Goal: Task Accomplishment & Management: Use online tool/utility

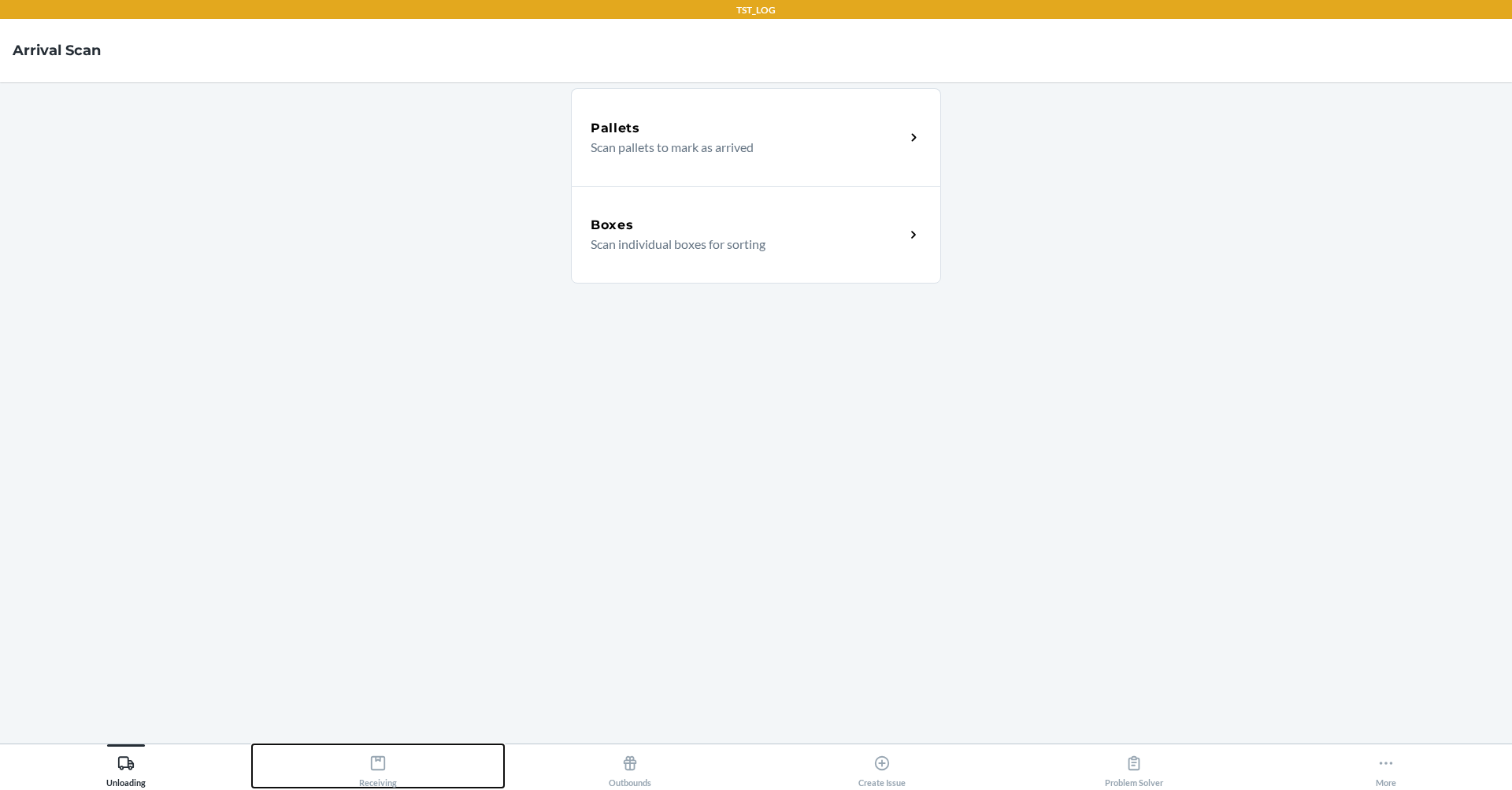
click at [379, 775] on div "Receiving" at bounding box center [378, 768] width 38 height 39
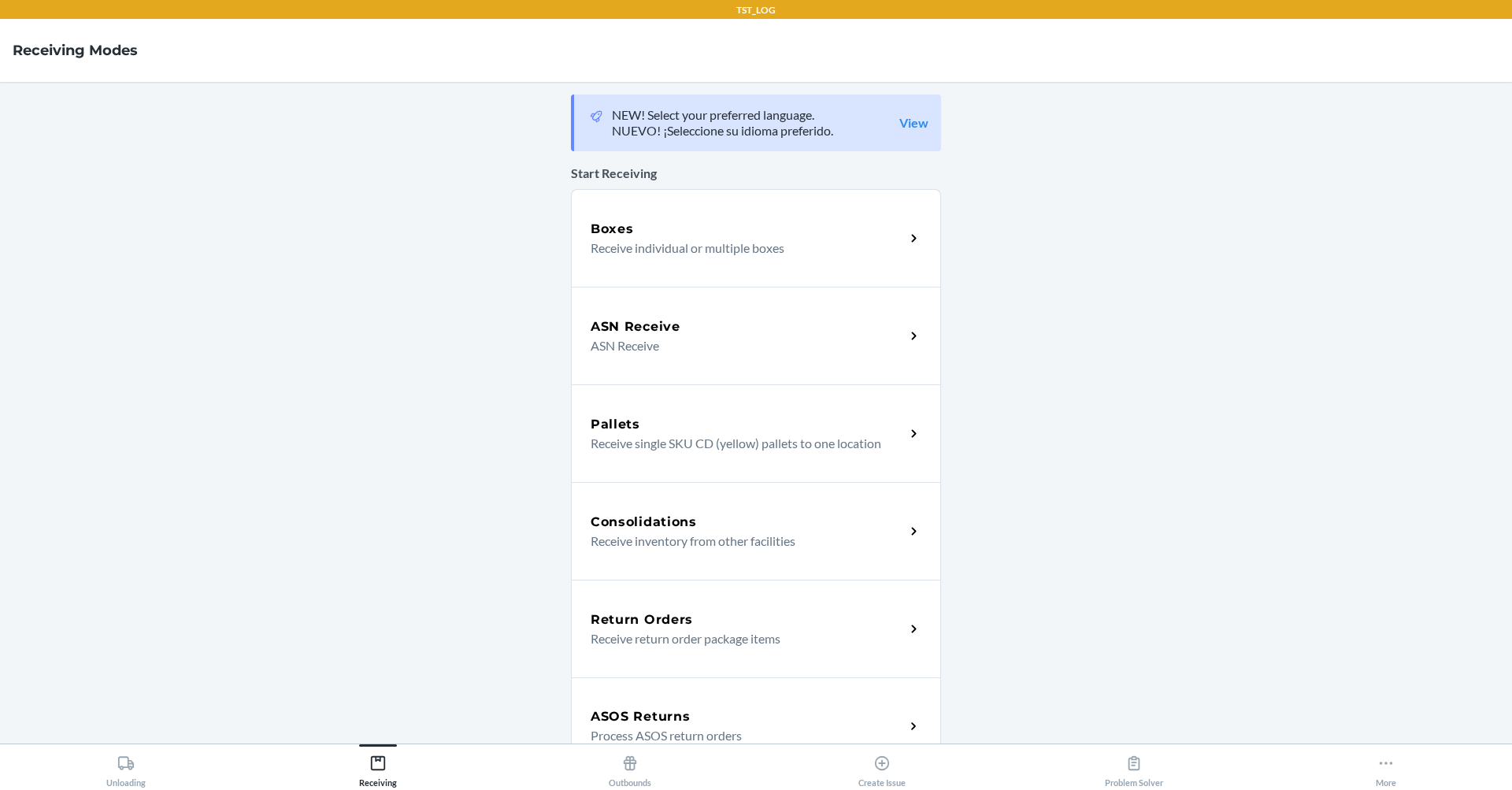
click at [814, 229] on div "Boxes" at bounding box center [748, 229] width 314 height 19
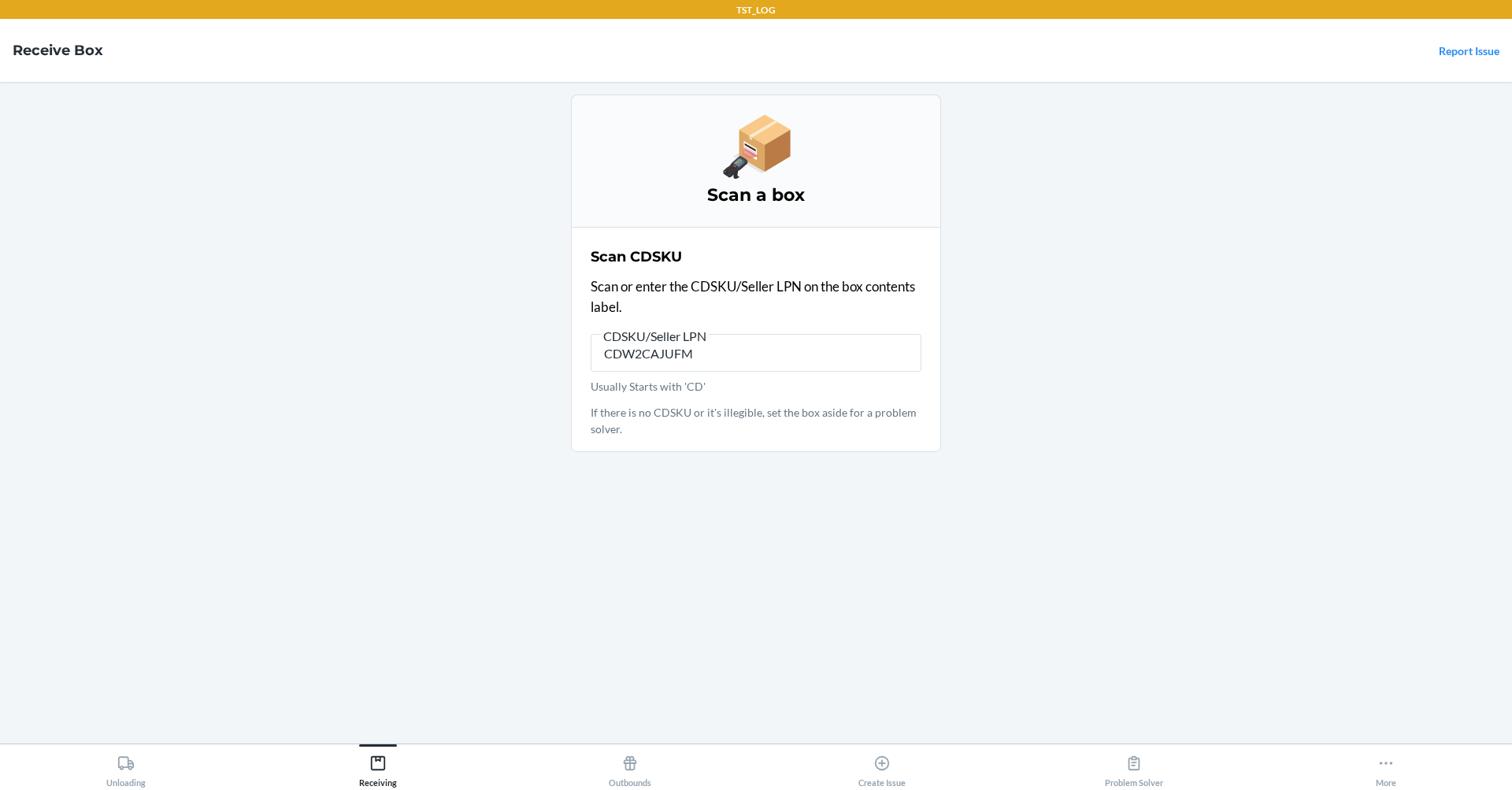
type input "CDW2CAJUFM8"
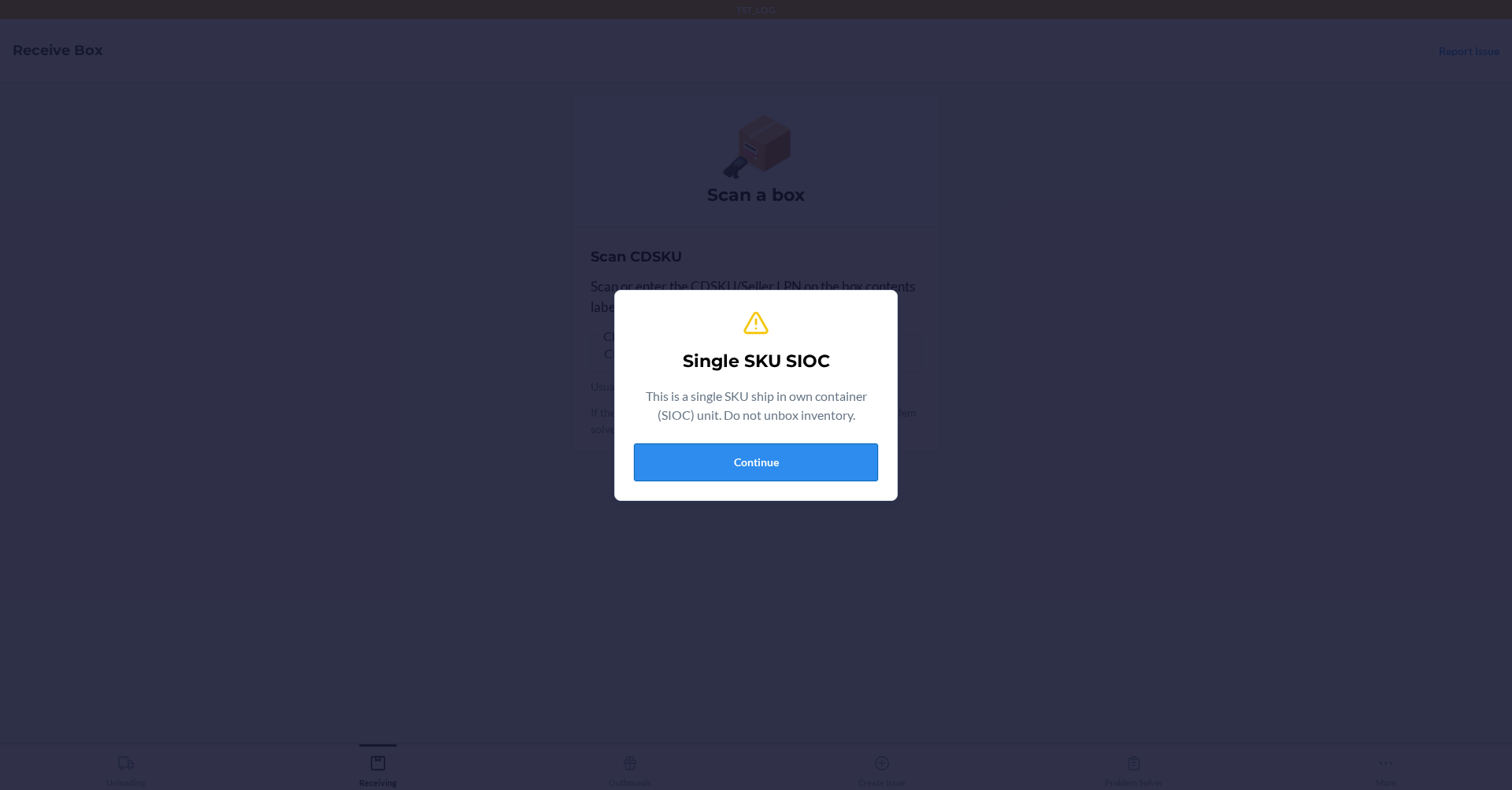
click at [839, 457] on button "Continue" at bounding box center [756, 462] width 244 height 38
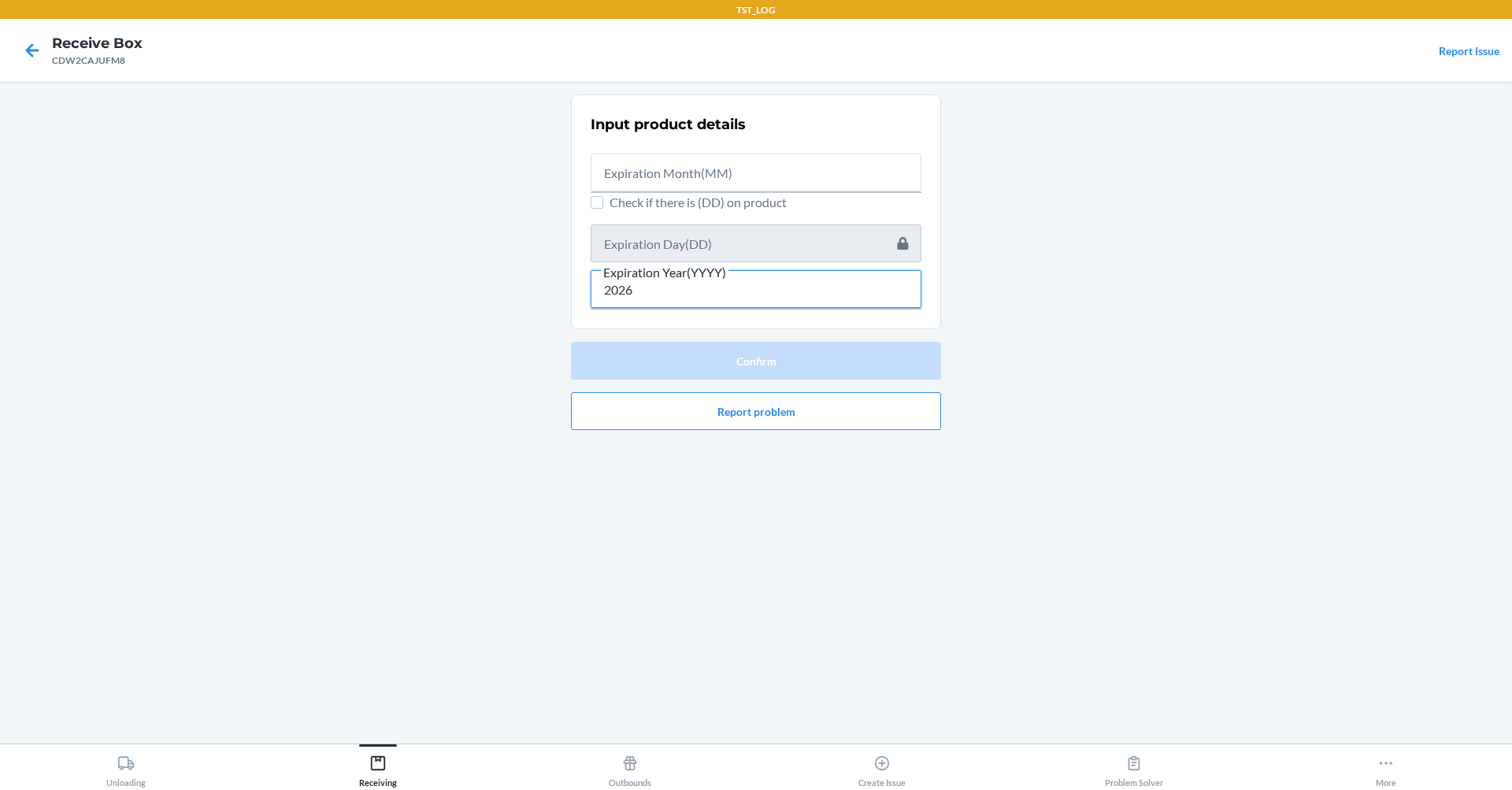
type input "2026"
click at [691, 160] on input "text" at bounding box center [756, 172] width 331 height 38
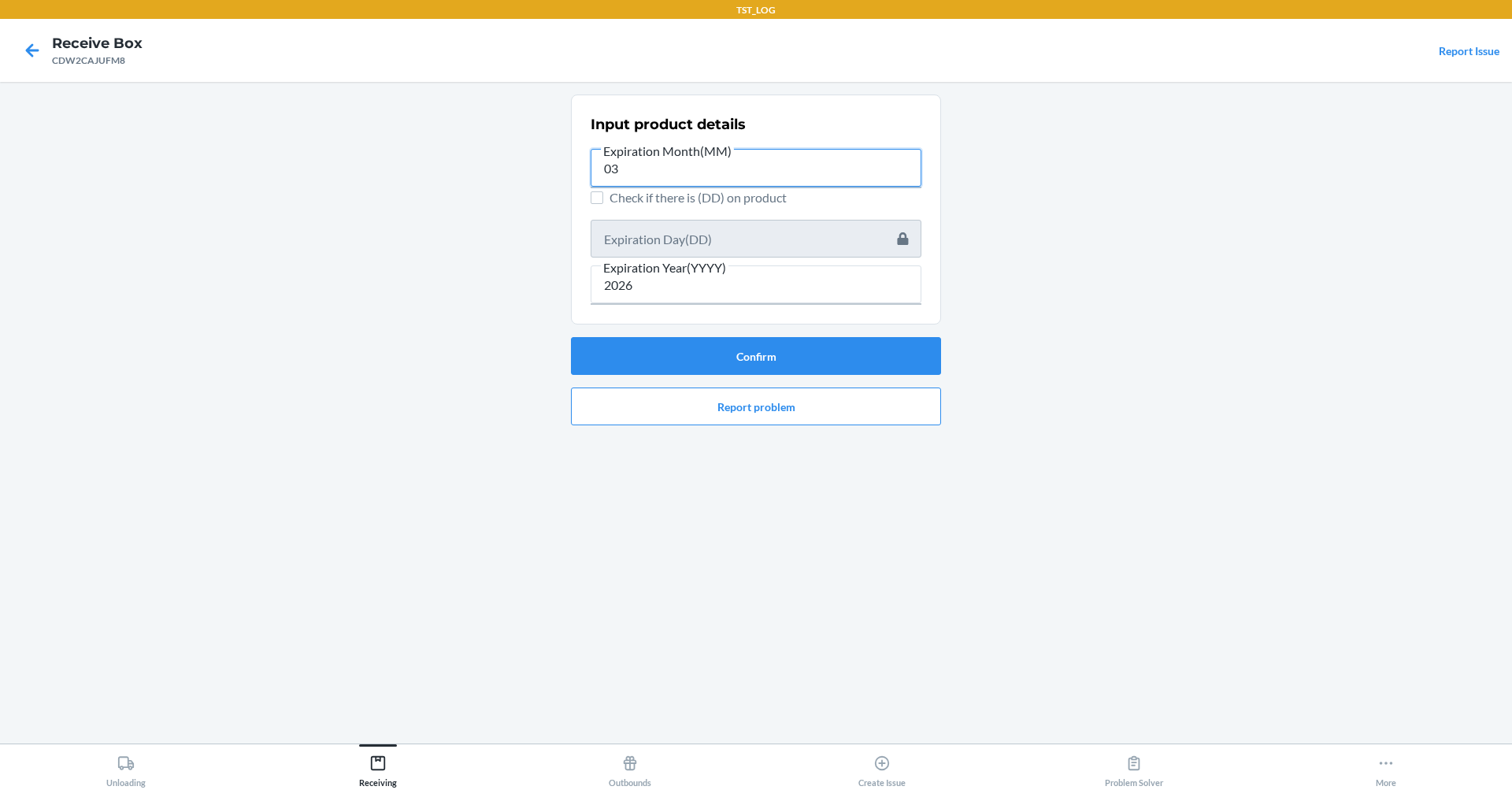
type input "03"
click at [619, 198] on span "Check if there is (DD) on product" at bounding box center [766, 197] width 312 height 19
click at [603, 198] on input "Check if there is (DD) on product" at bounding box center [597, 197] width 13 height 13
checkbox input "true"
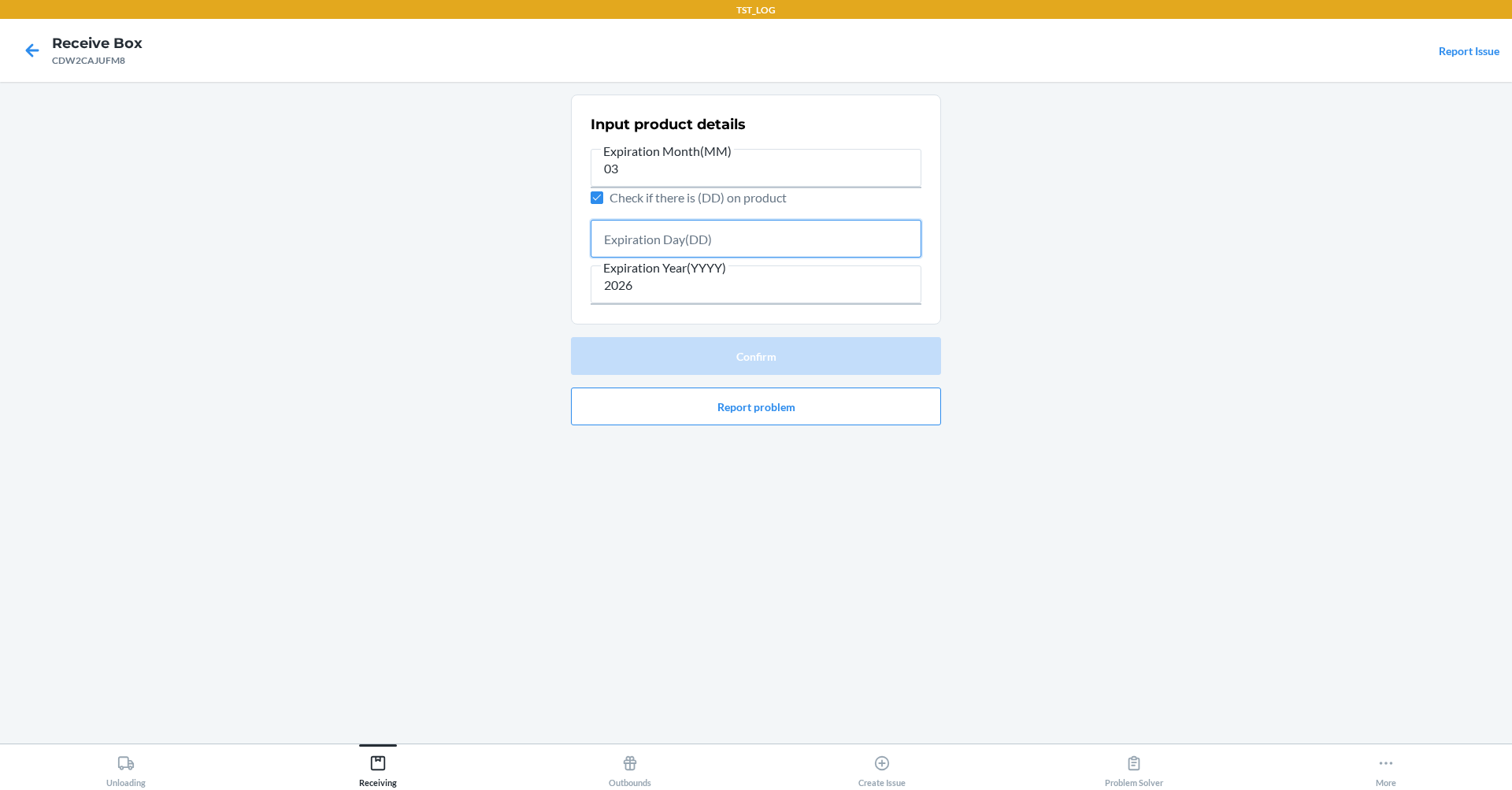
click at [634, 232] on input "text" at bounding box center [756, 238] width 331 height 38
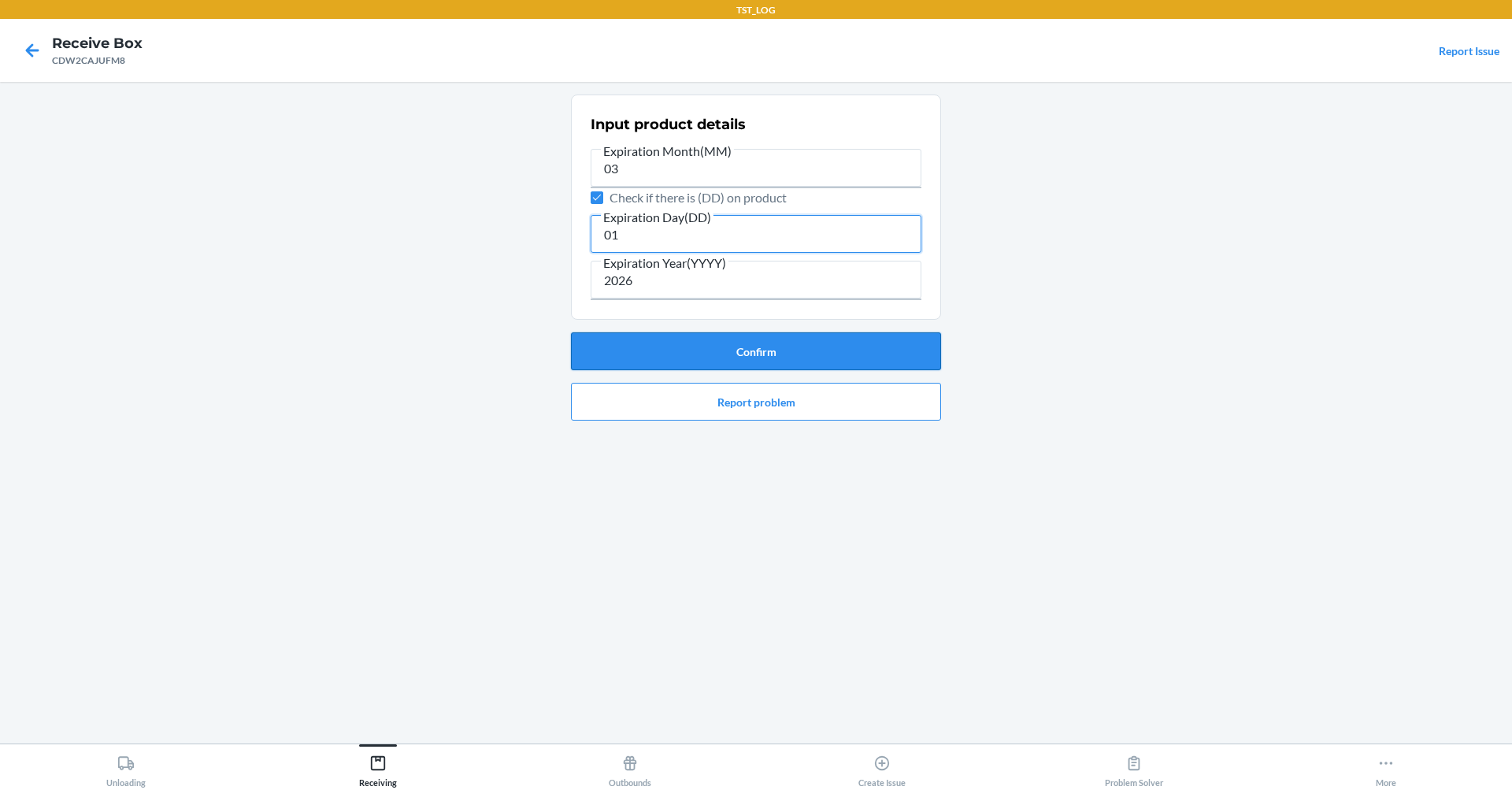
type input "01"
click at [581, 345] on button "Confirm" at bounding box center [756, 351] width 370 height 38
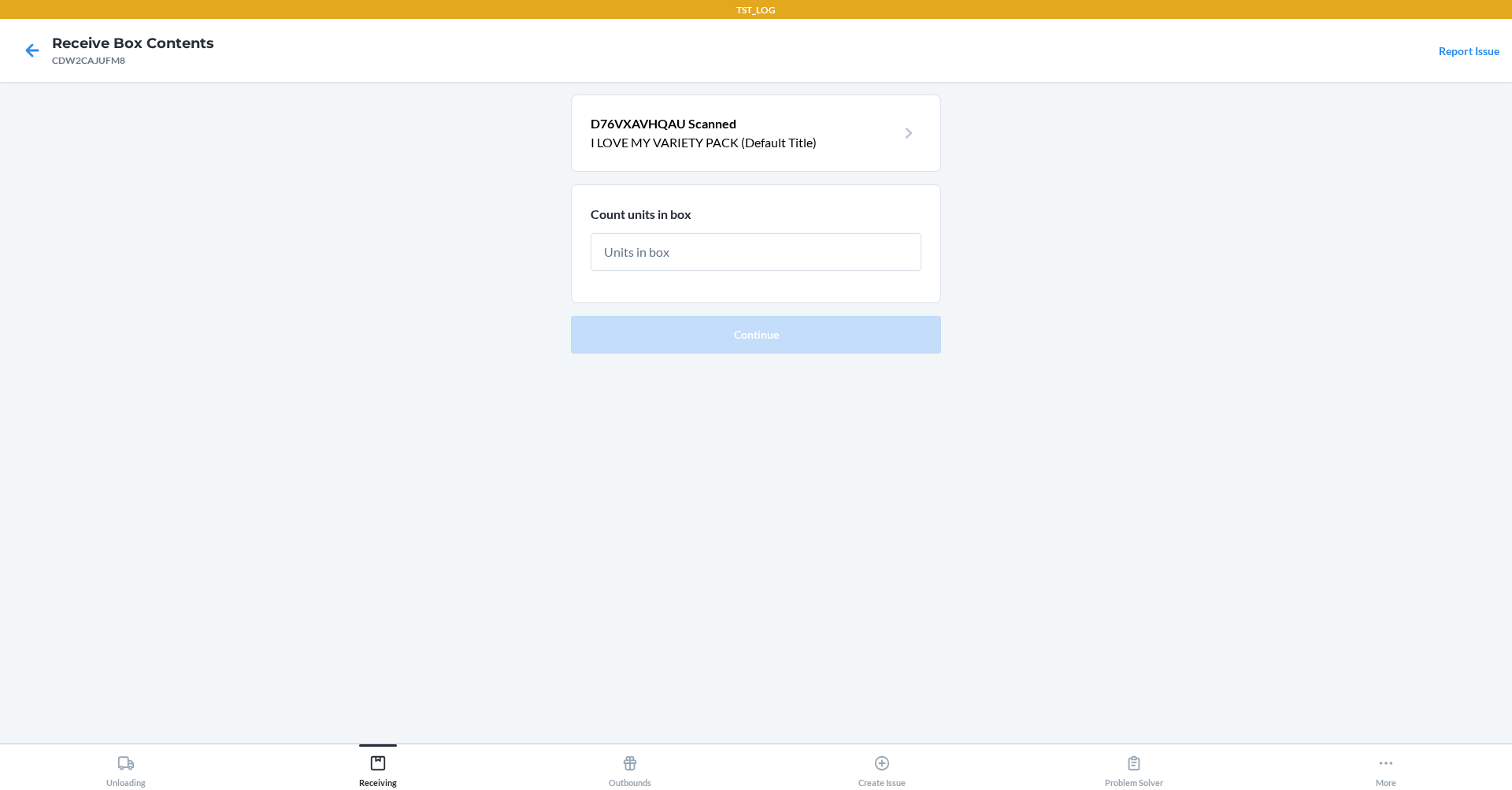
type input "1"
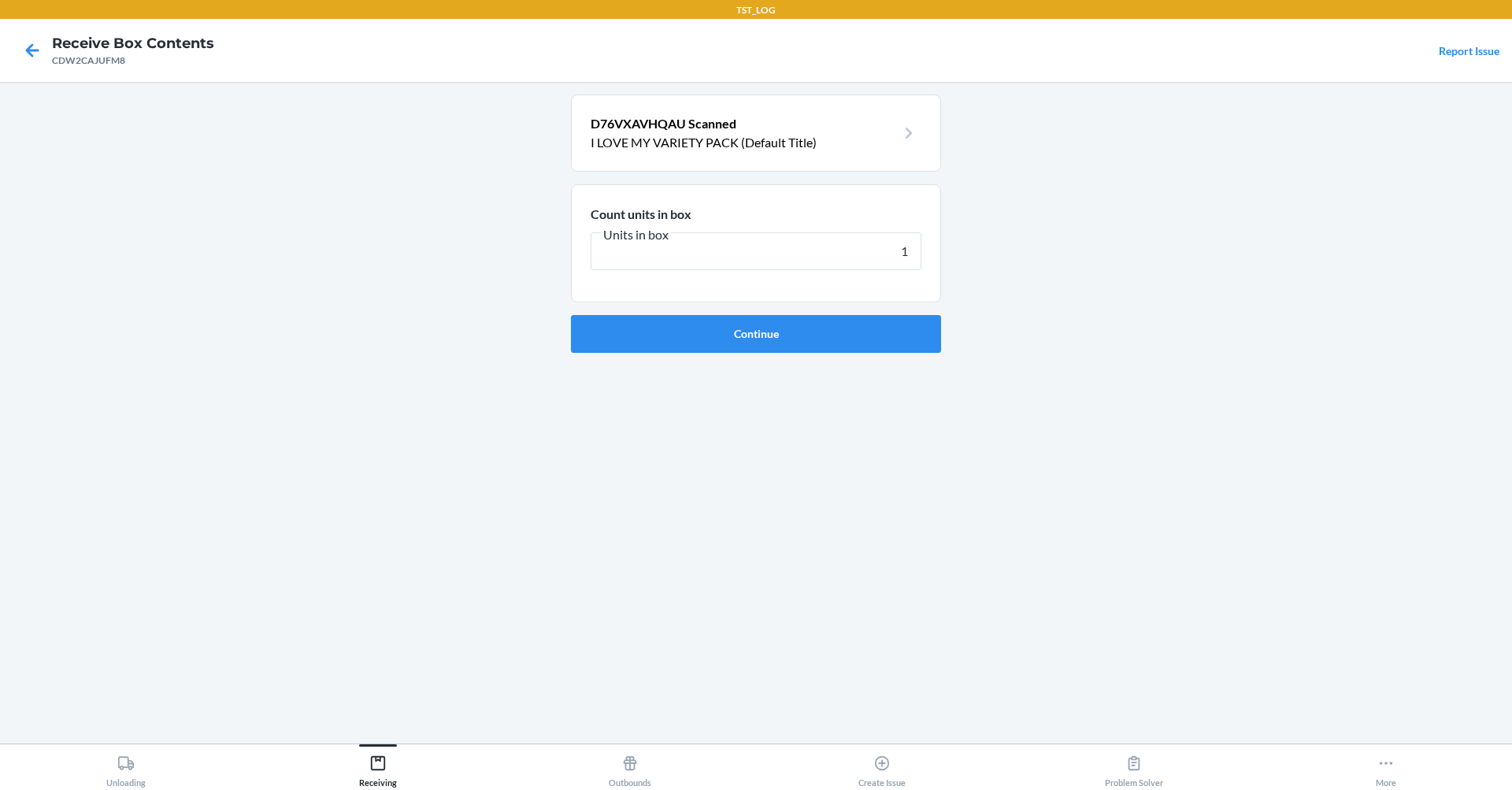
click button "Continue" at bounding box center [756, 334] width 370 height 38
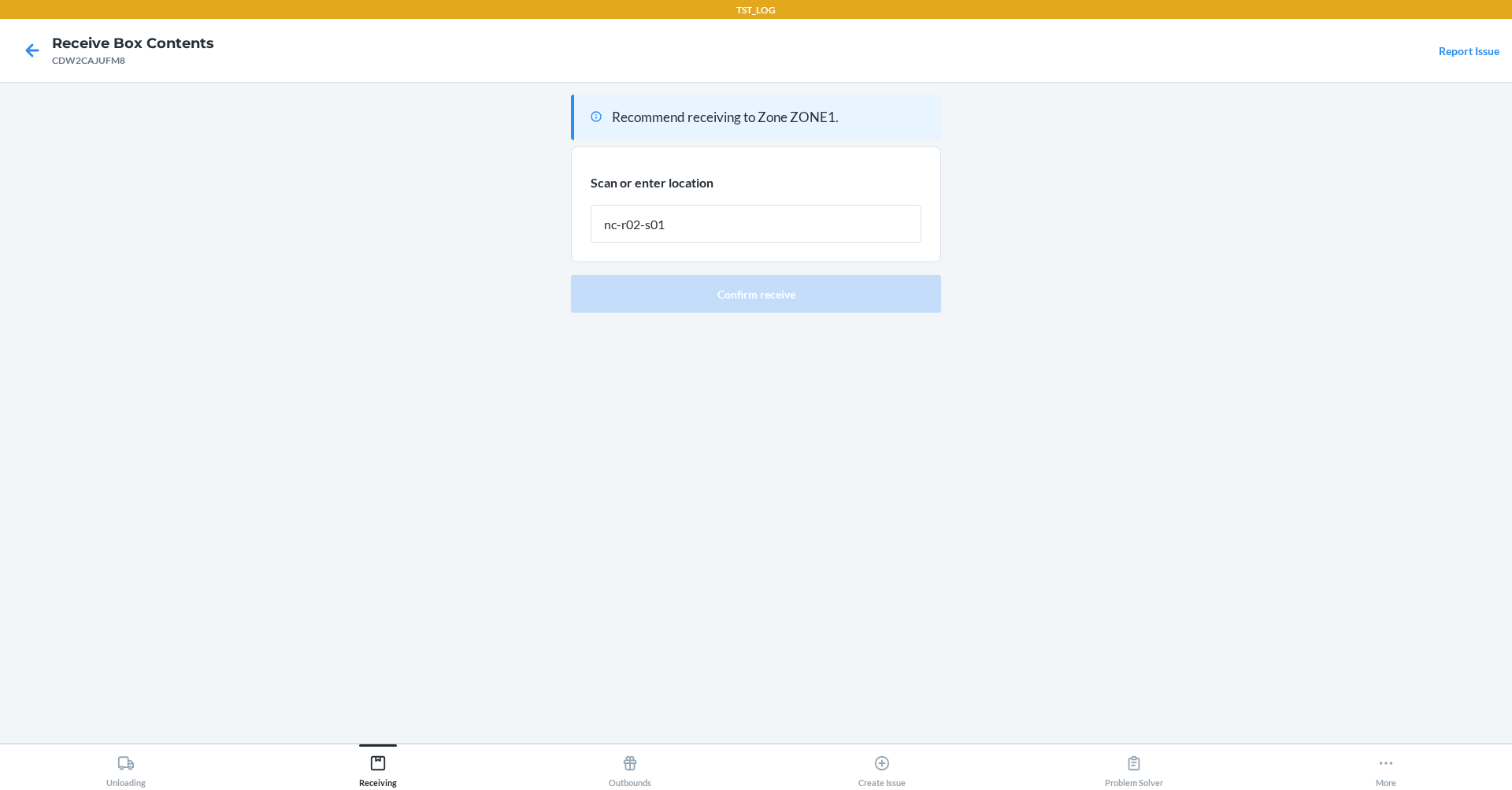
type input "nc-r02-s01"
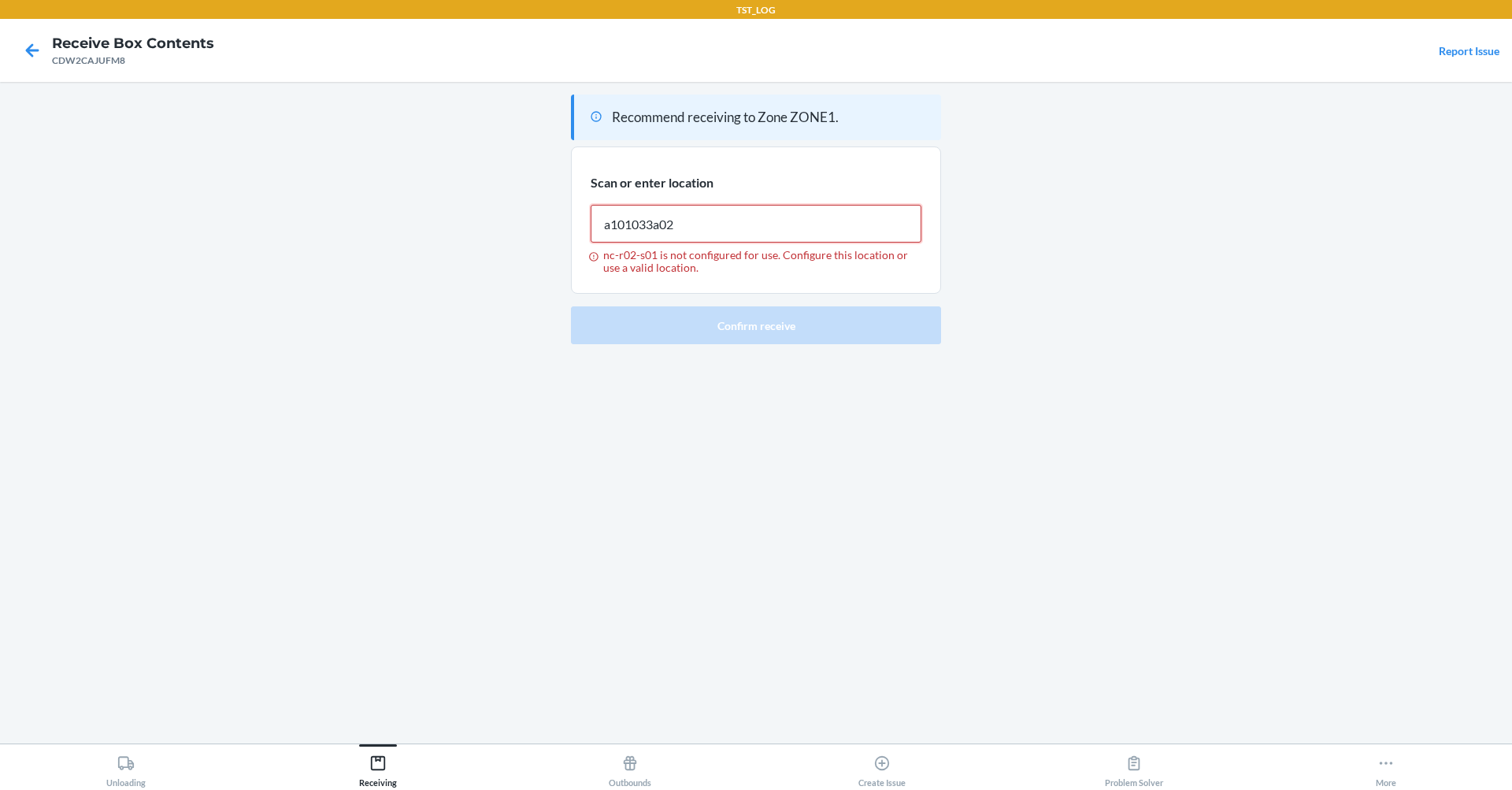
type input "a101033a02"
drag, startPoint x: 600, startPoint y: 255, endPoint x: 663, endPoint y: 257, distance: 63.0
click at [663, 257] on div "a101033a02 is not configured for use. Configure this location or use a valid lo…" at bounding box center [756, 261] width 331 height 25
copy div "a101033a02"
click at [678, 226] on input "a101033a02 is not configured for use. Configure this location or use a valid lo…" at bounding box center [756, 224] width 331 height 38
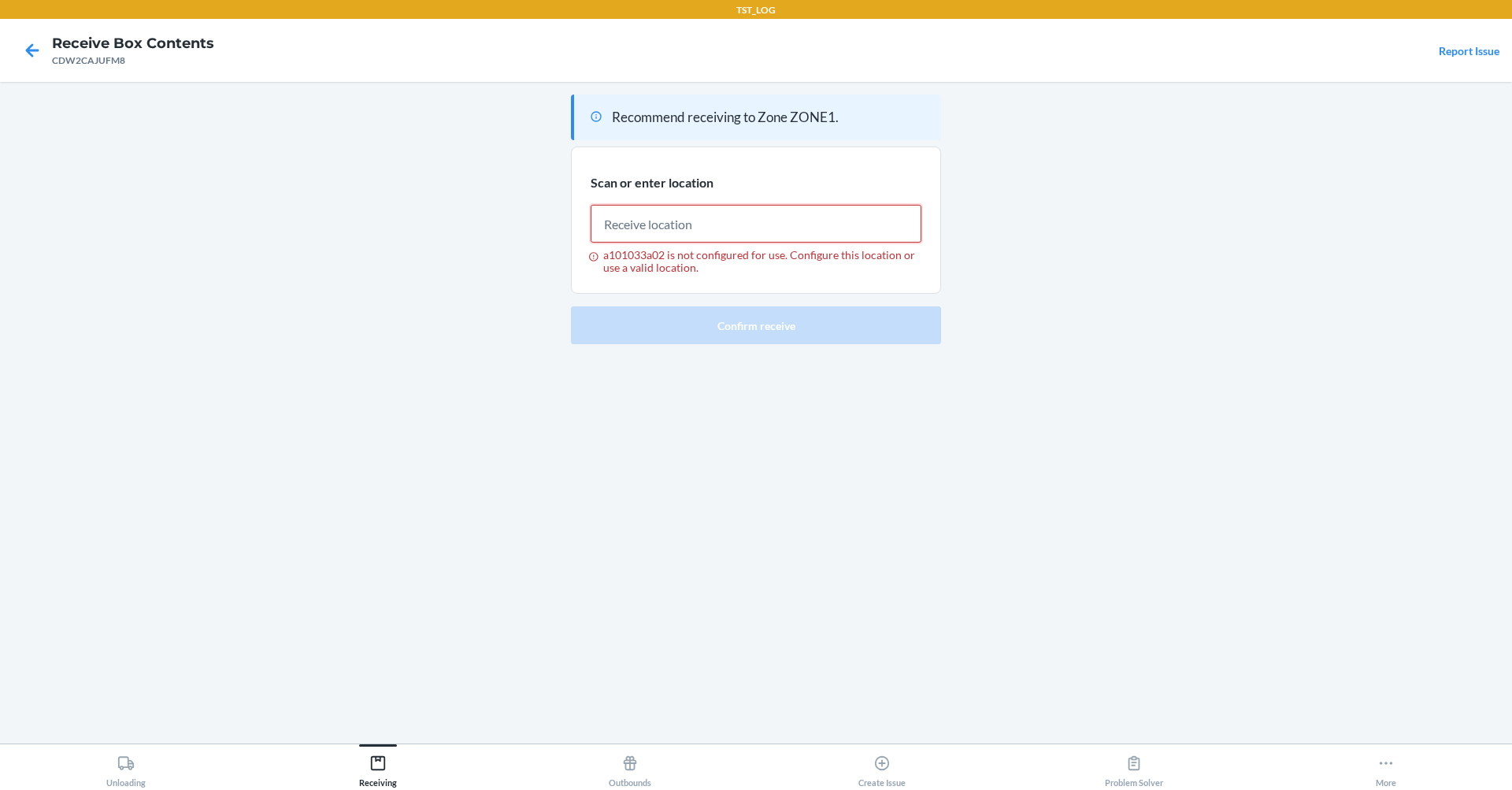
paste input "a101033a02"
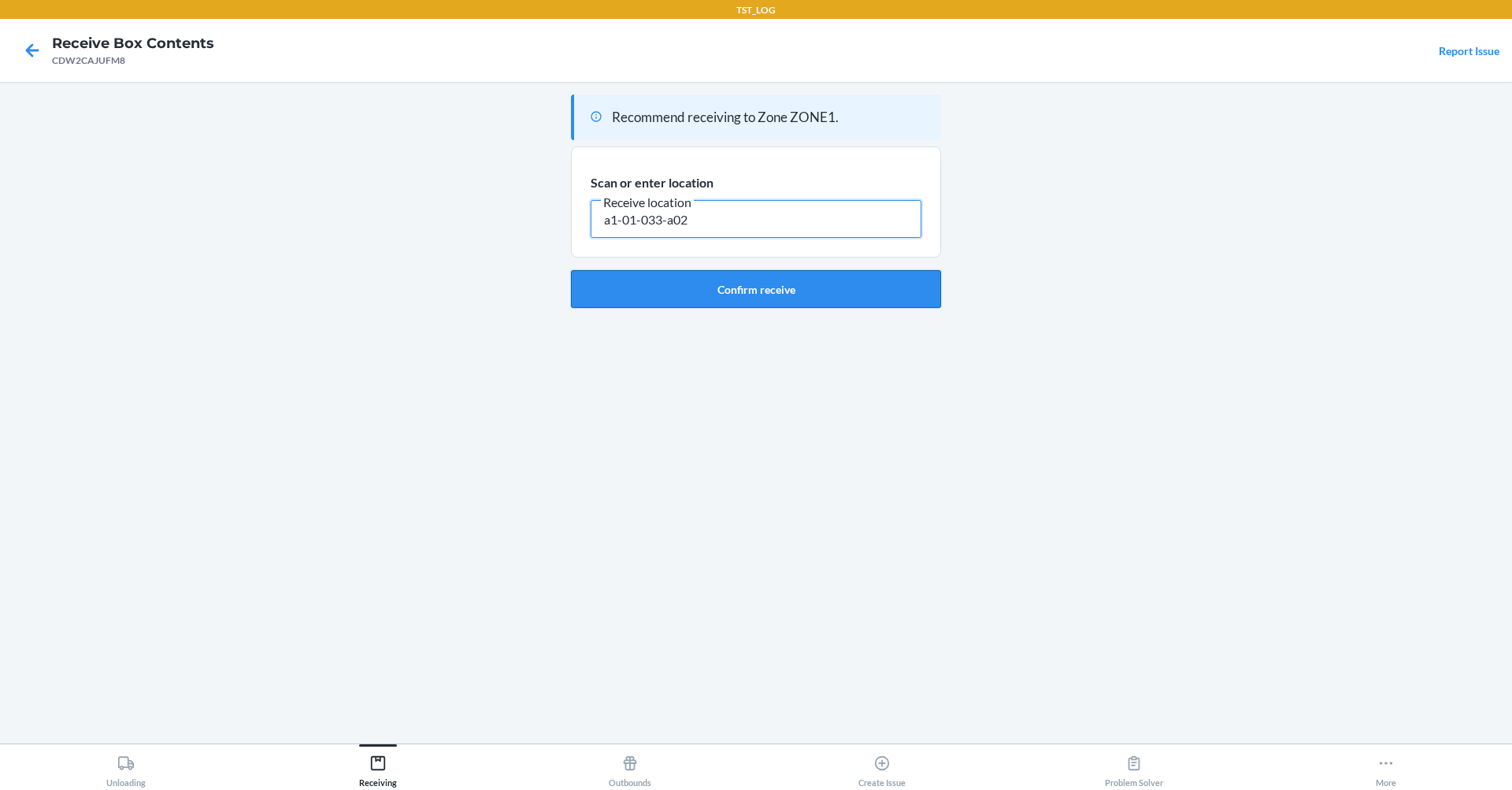
type input "a1-01-033-a02"
click at [821, 286] on button "Confirm receive" at bounding box center [756, 289] width 370 height 38
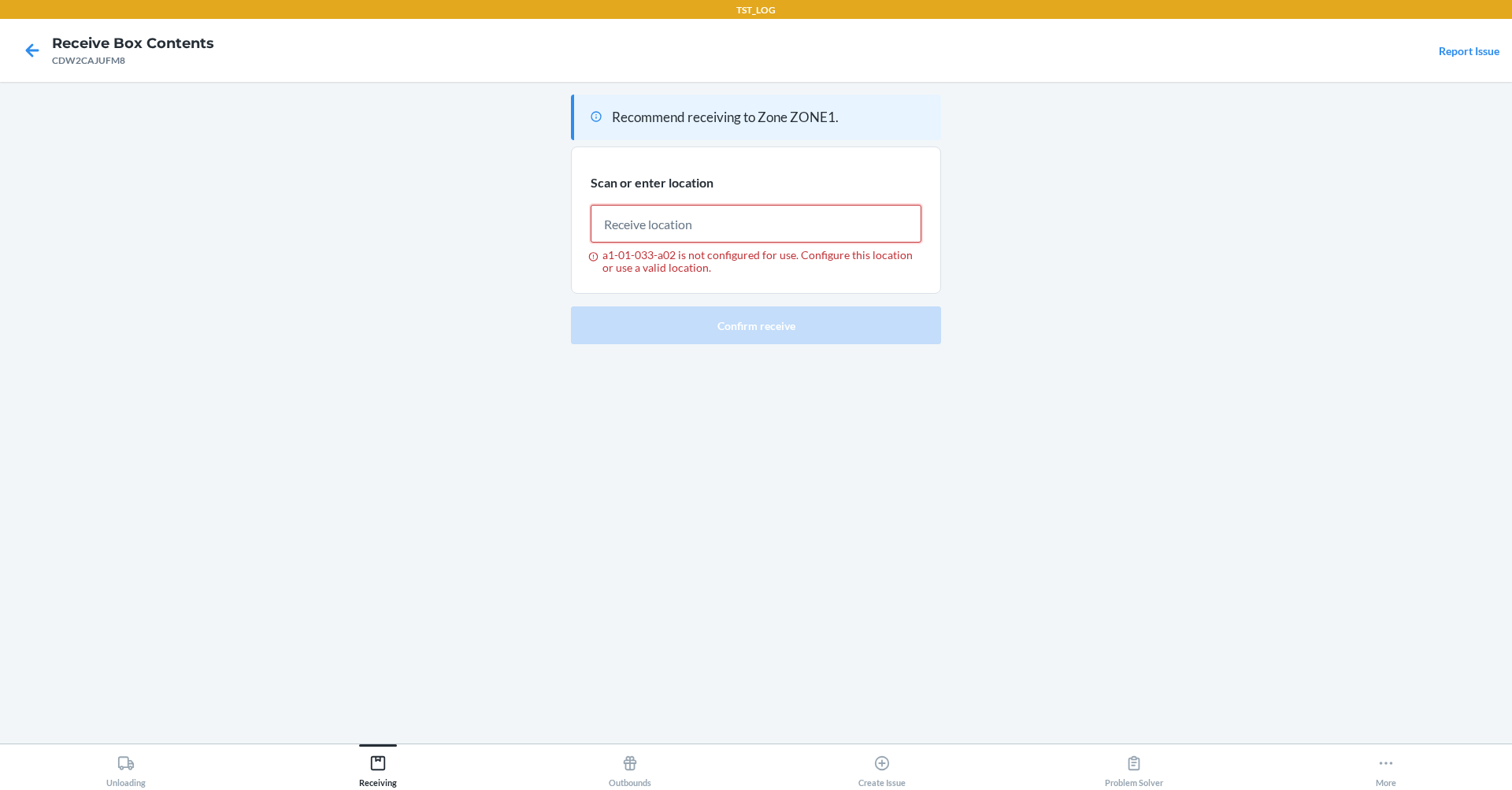
paste input "a101033a02"
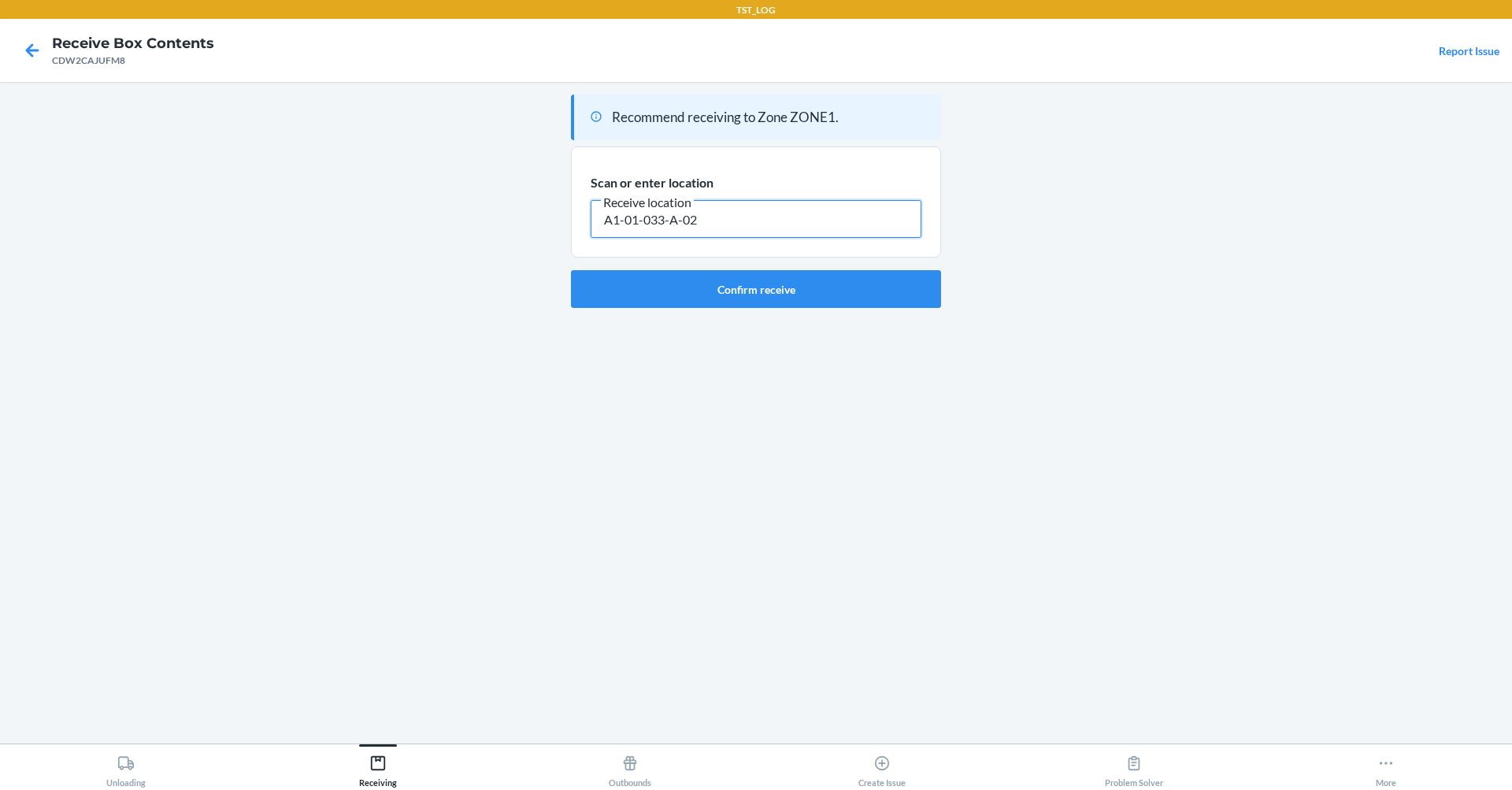
type input "A1-01-033-A-02"
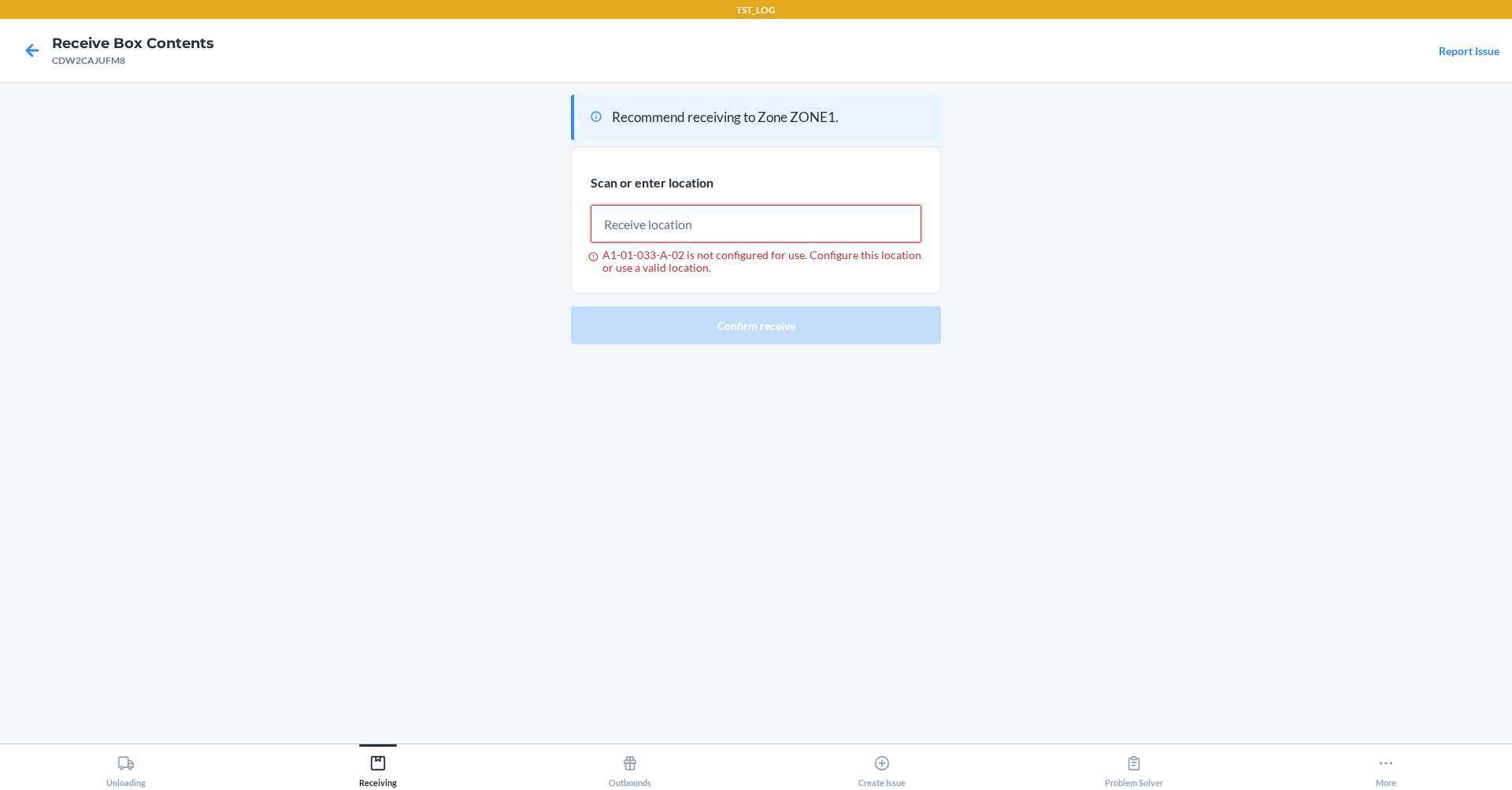
click at [797, 218] on input "A1-01-033-A-02 is not configured for use. Configure this location or use a vali…" at bounding box center [756, 224] width 331 height 38
type input "repallet001"
click at [715, 235] on input "repallet001 is not configured for use. Configure this location or use a valid l…" at bounding box center [756, 224] width 331 height 38
paste input "FP-400-A13"
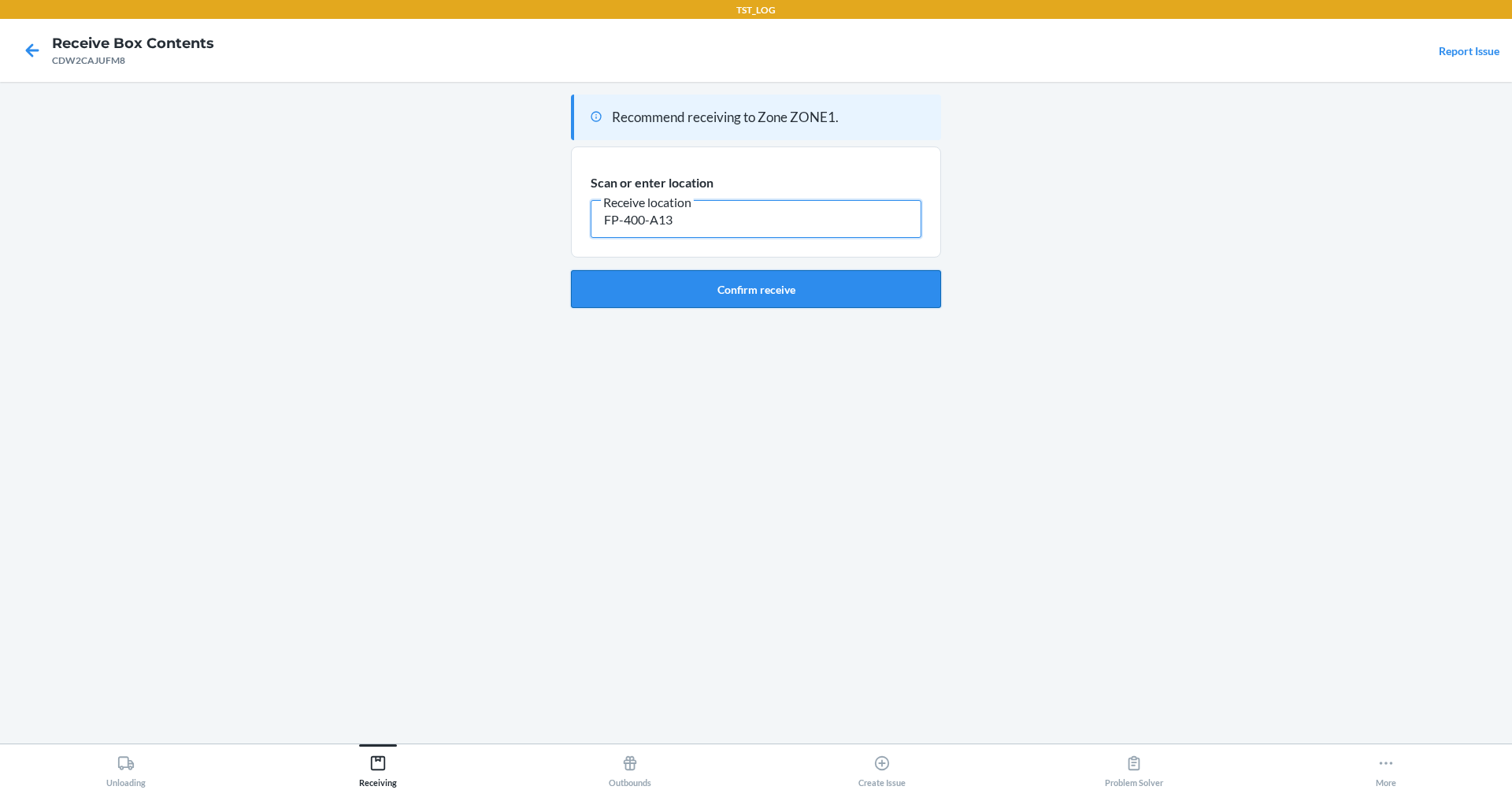
type input "FP-400-A13"
click at [734, 300] on button "Confirm receive" at bounding box center [756, 289] width 370 height 38
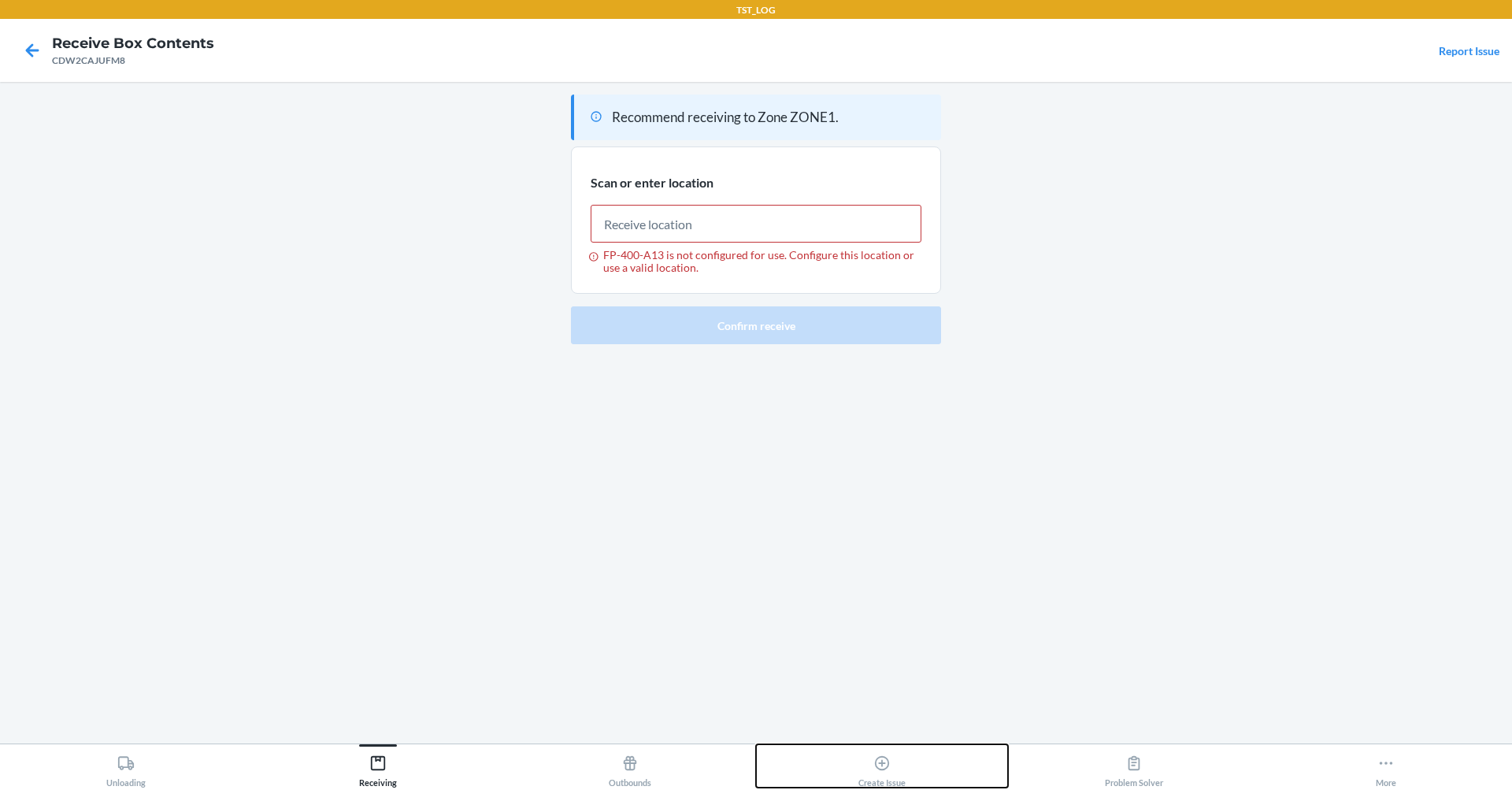
click at [876, 763] on icon at bounding box center [882, 763] width 17 height 17
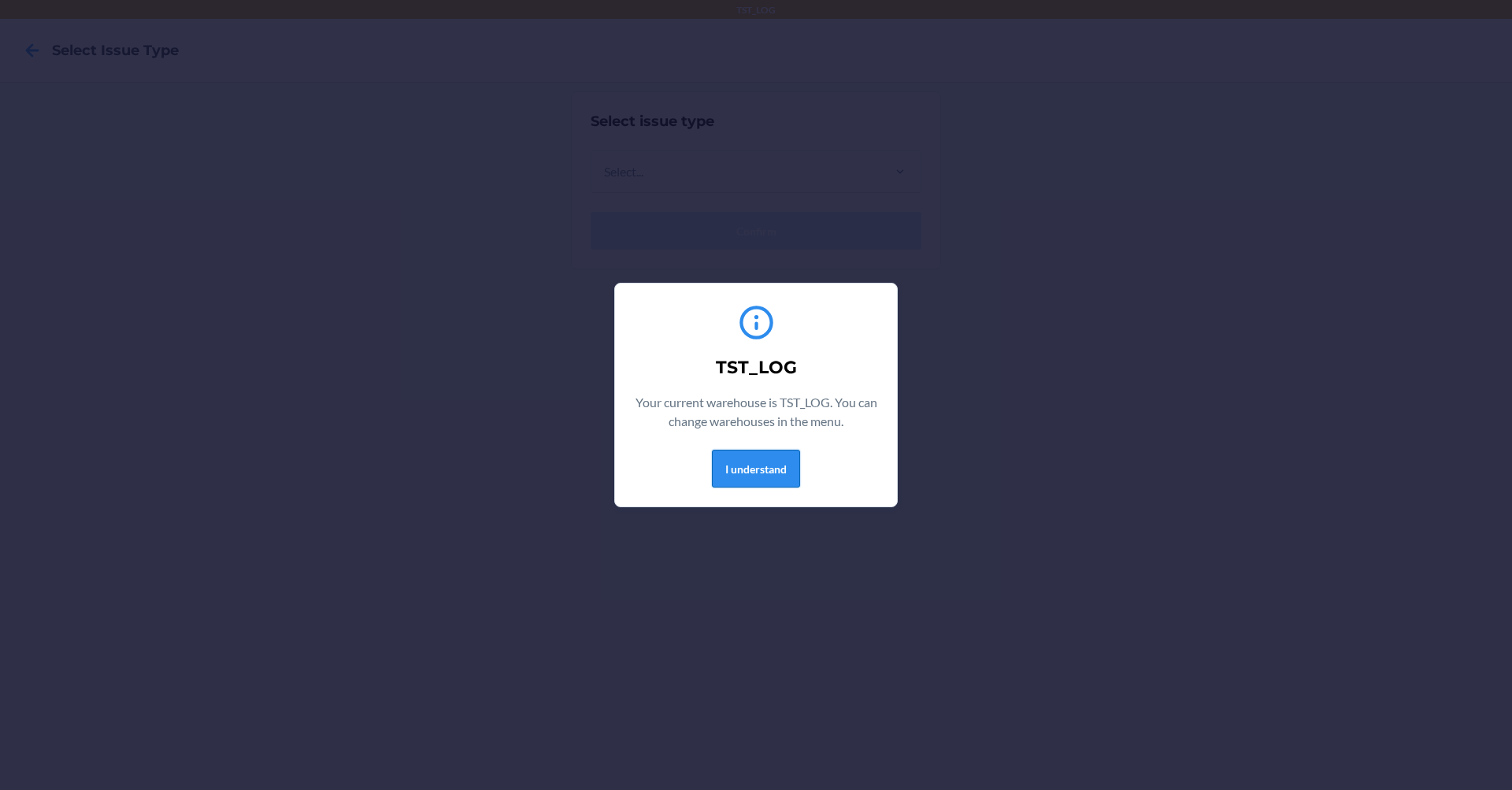
click at [744, 474] on button "I understand" at bounding box center [756, 468] width 88 height 38
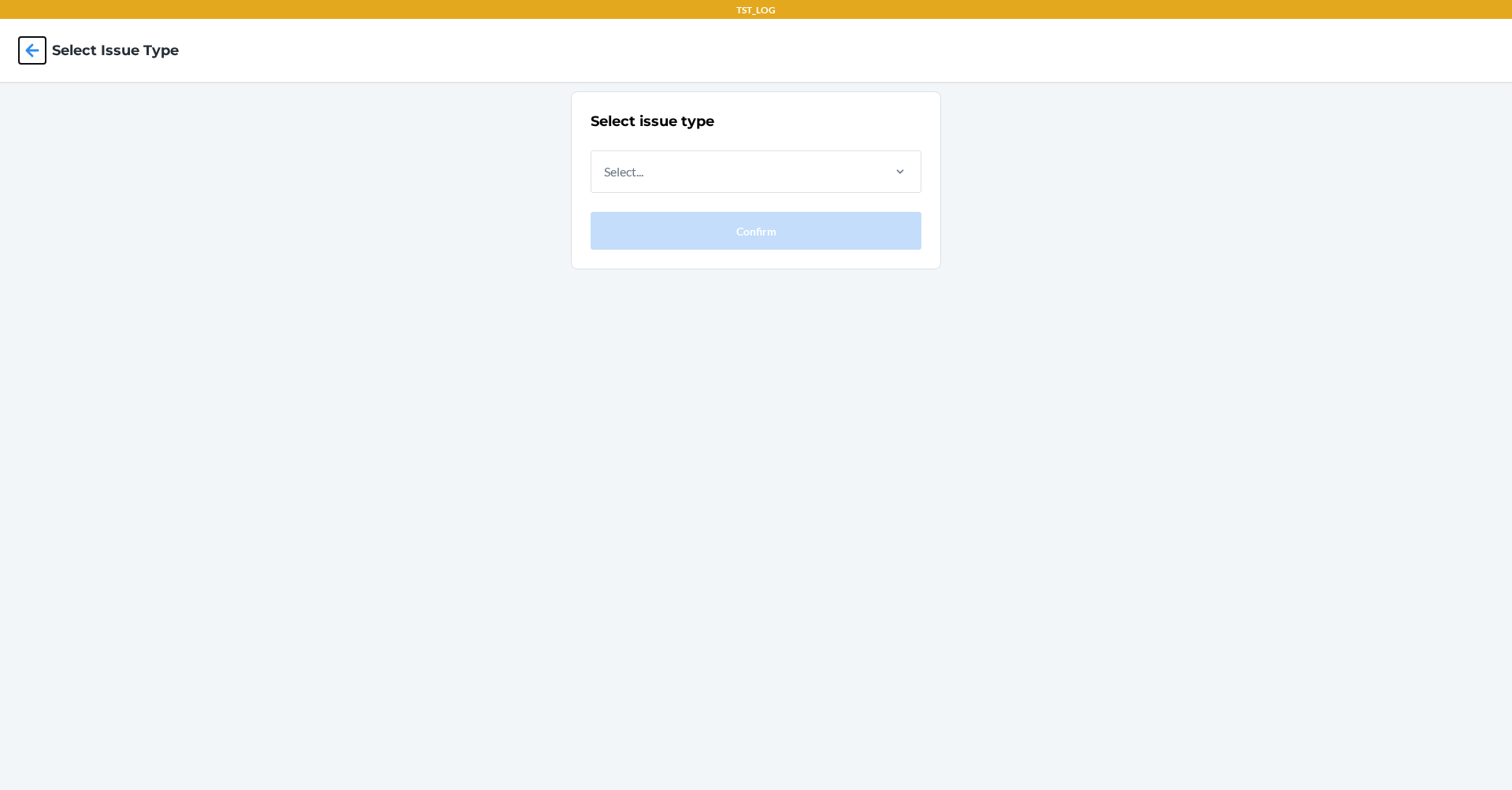
click at [29, 53] on icon at bounding box center [33, 50] width 14 height 14
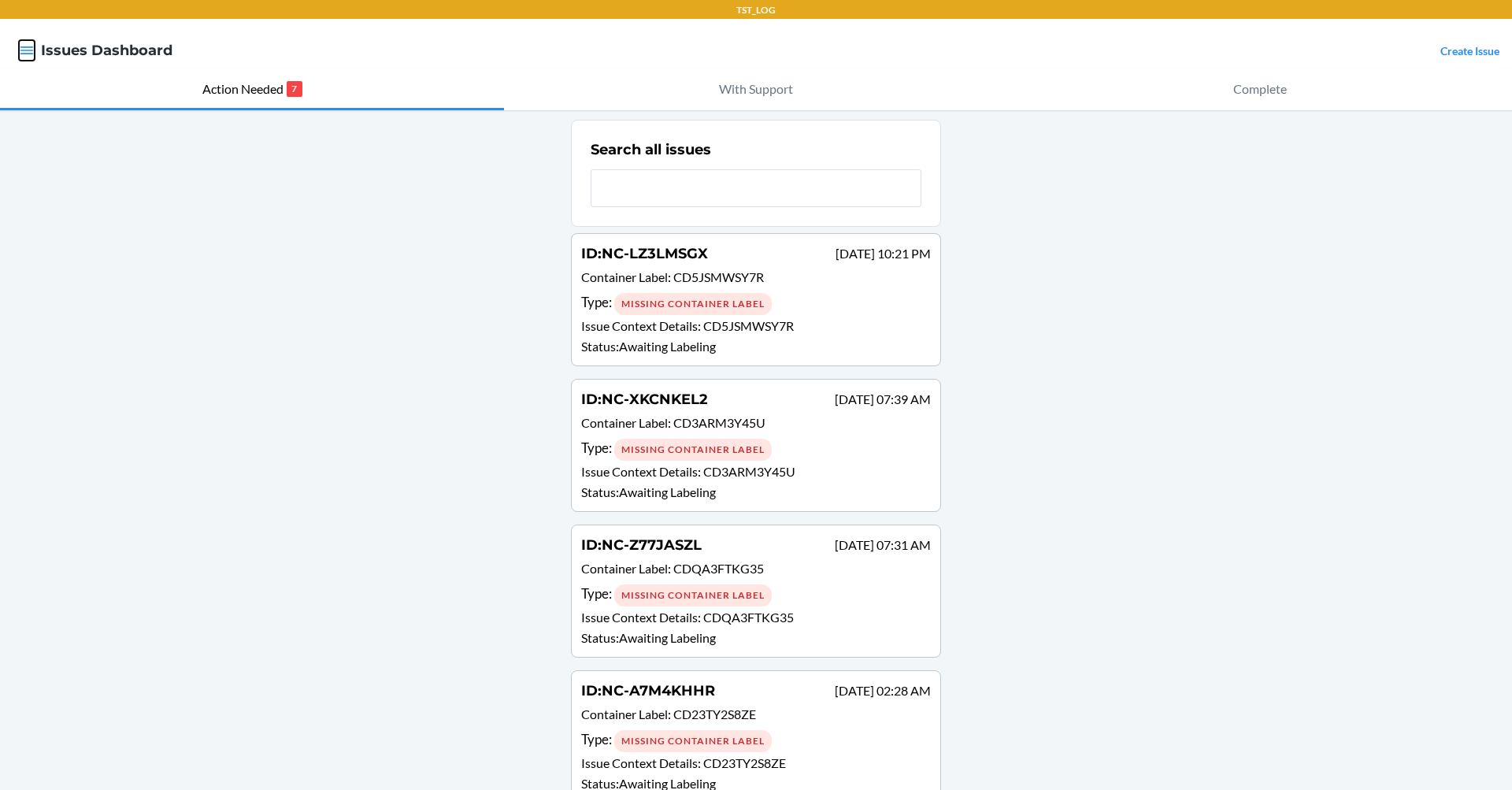
click at [29, 53] on icon "button" at bounding box center [27, 51] width 15 height 15
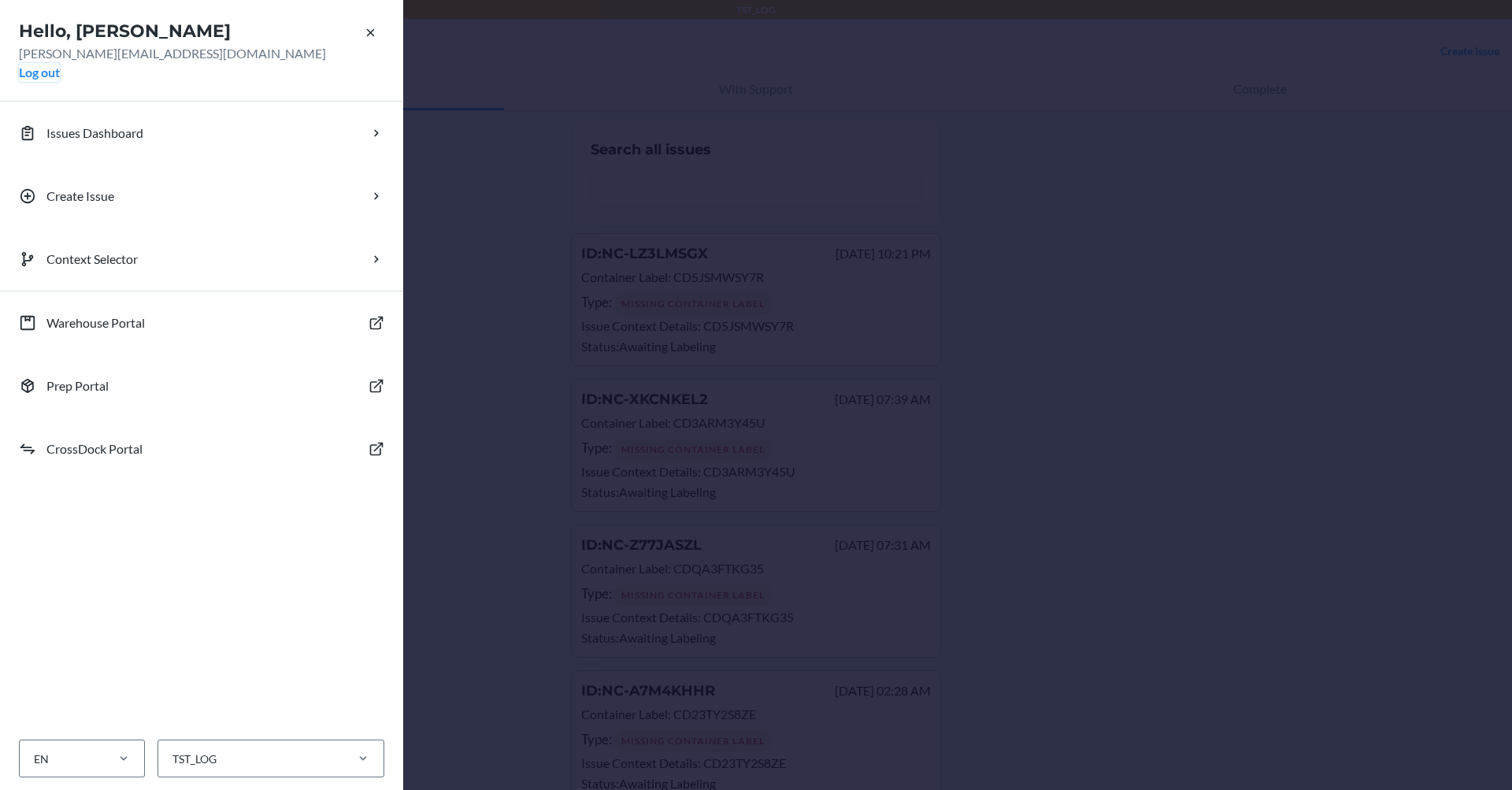
click at [43, 75] on button "Log out" at bounding box center [39, 72] width 41 height 19
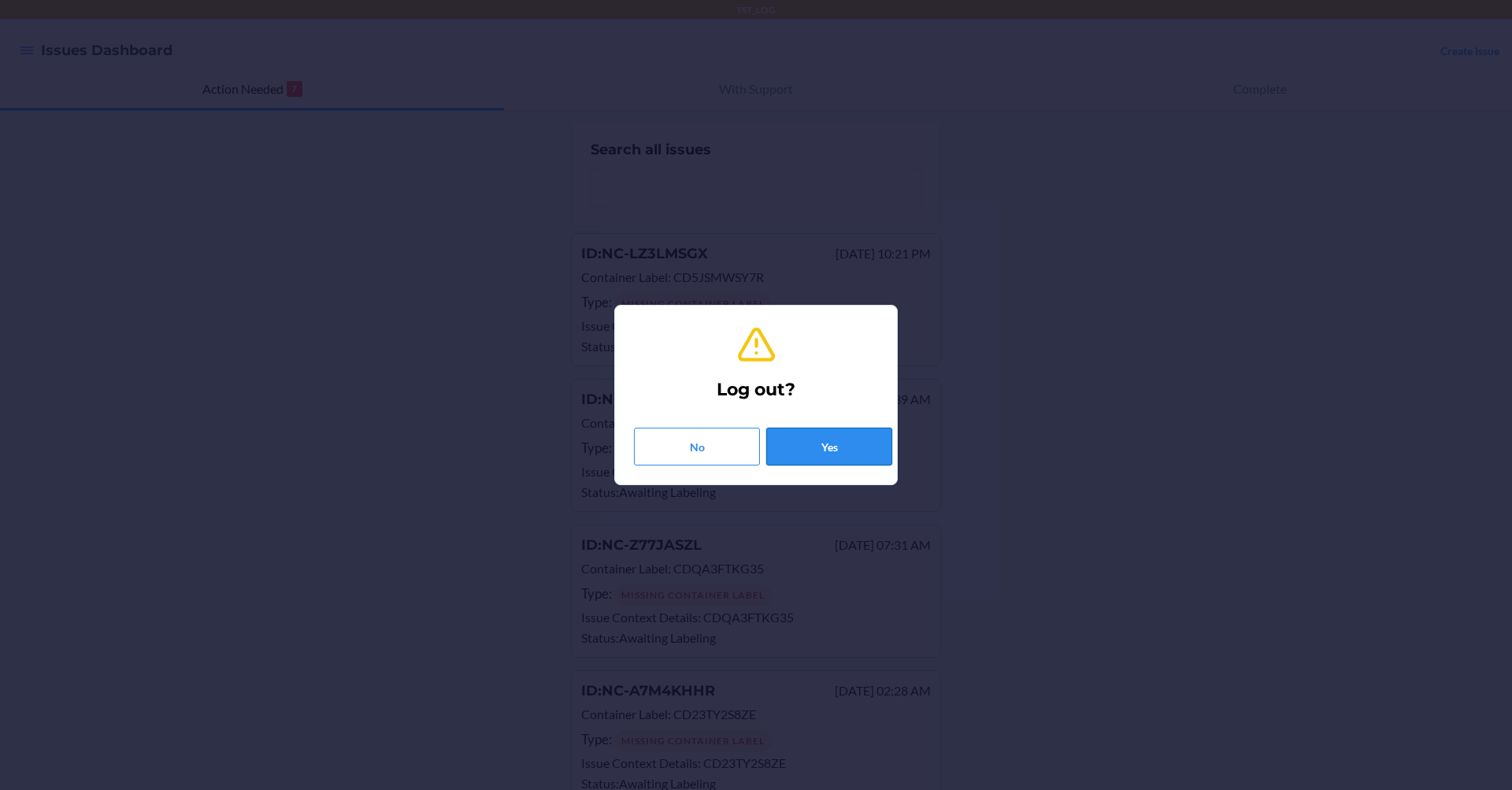
click at [845, 437] on button "Yes" at bounding box center [828, 446] width 126 height 38
